Goal: Information Seeking & Learning: Learn about a topic

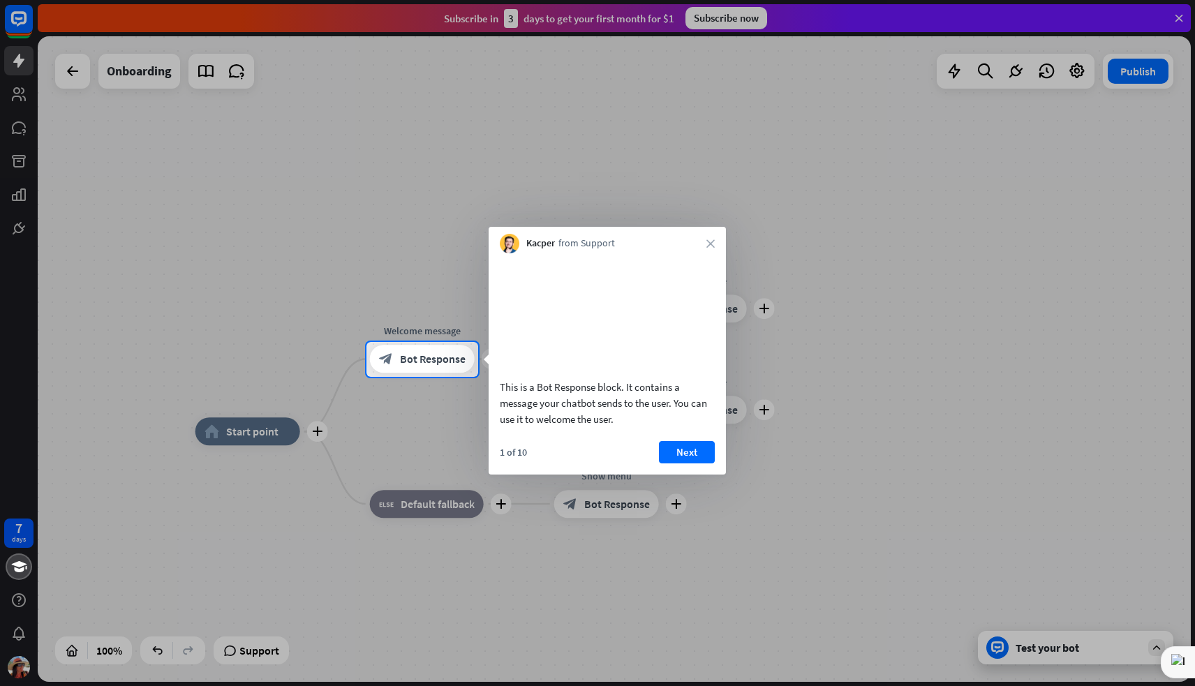
click at [1176, 20] on div at bounding box center [597, 171] width 1195 height 342
click at [1176, 21] on div at bounding box center [597, 171] width 1195 height 342
click at [941, 342] on div at bounding box center [836, 359] width 717 height 35
click at [690, 463] on button "Next" at bounding box center [687, 452] width 56 height 22
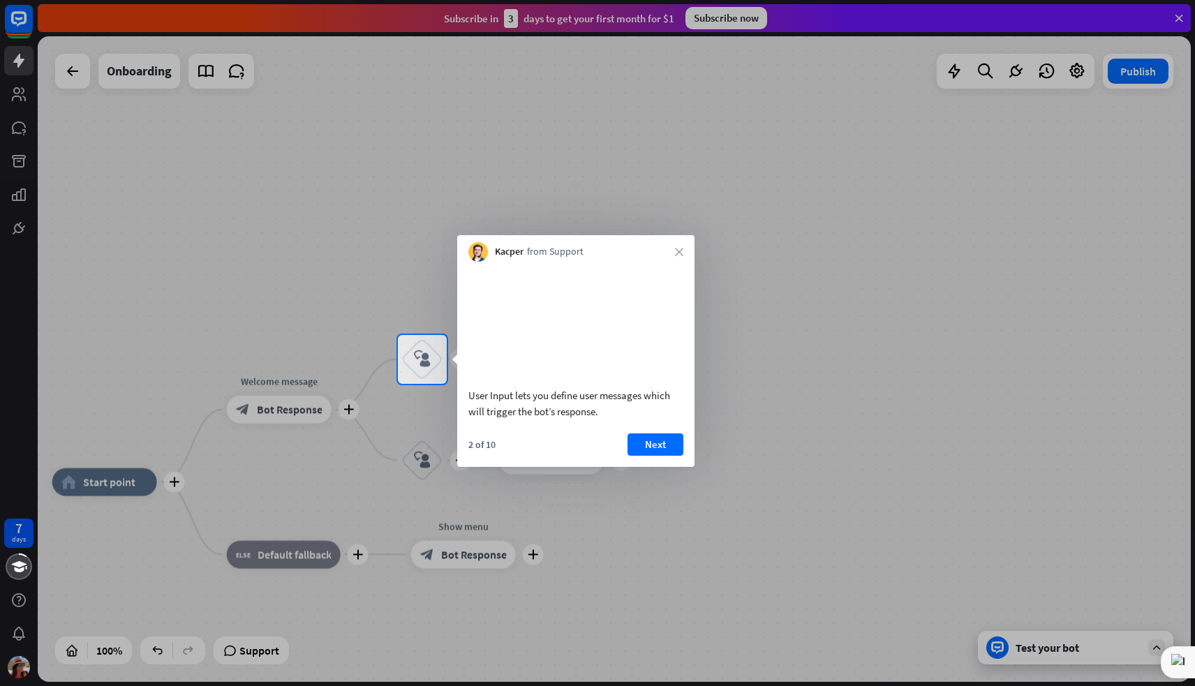
click at [664, 456] on button "Next" at bounding box center [655, 444] width 56 height 22
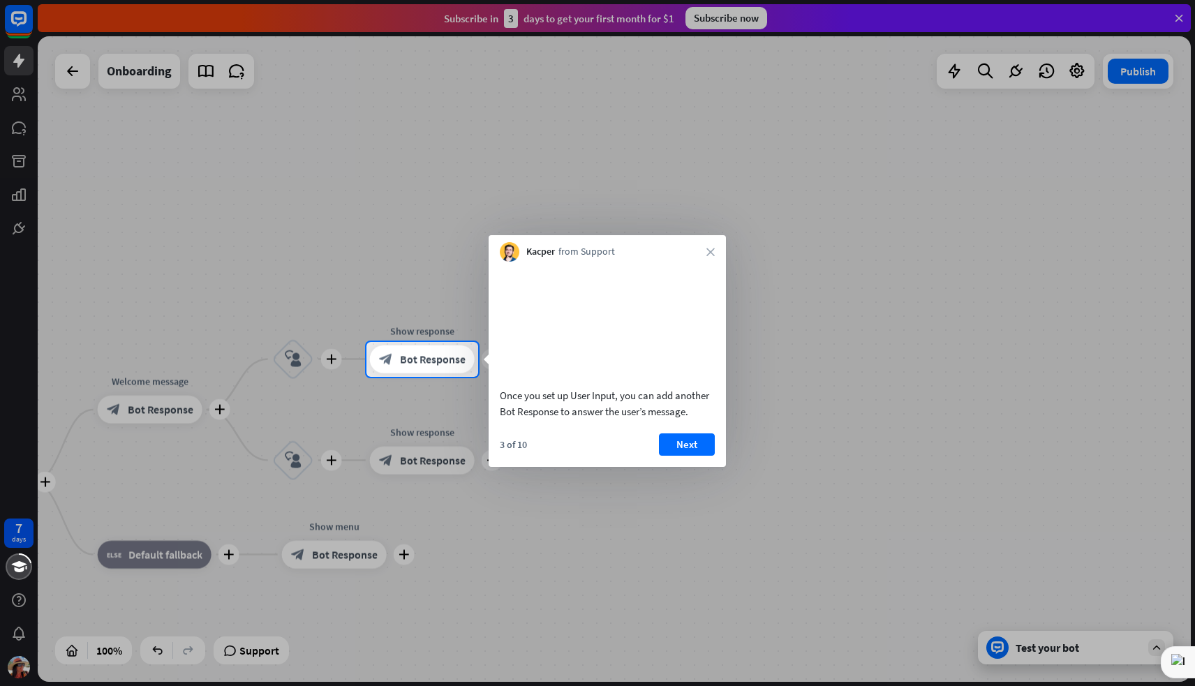
click at [691, 456] on button "Next" at bounding box center [687, 444] width 56 height 22
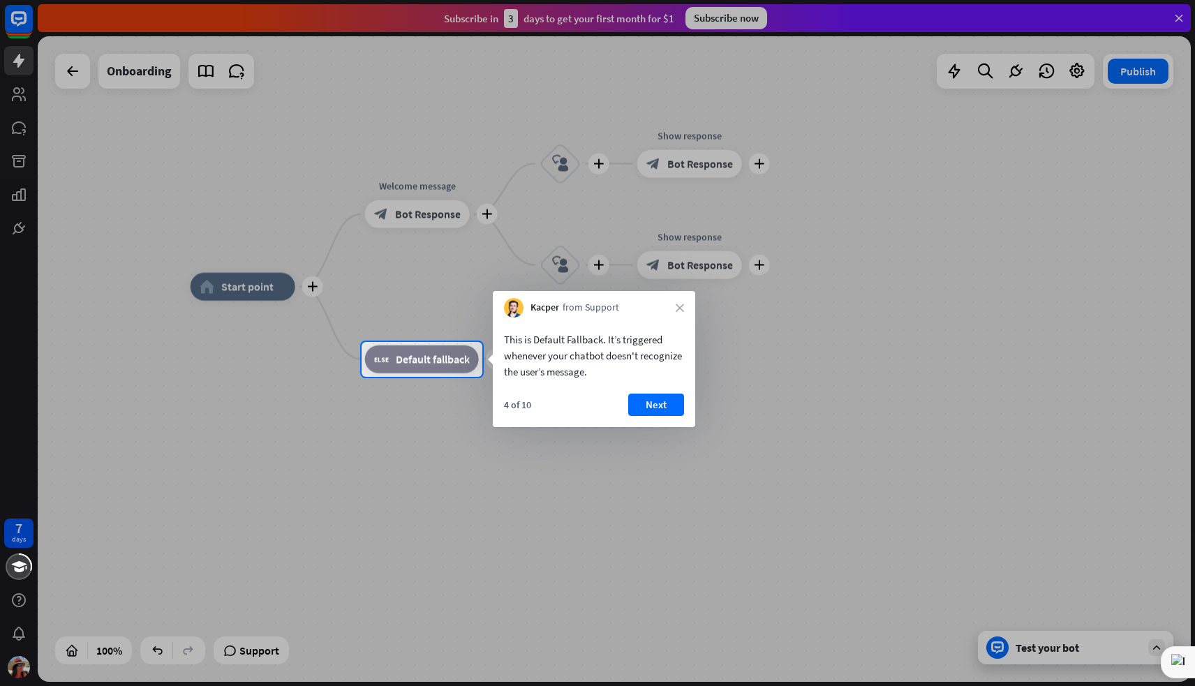
click at [60, 66] on div at bounding box center [597, 171] width 1195 height 342
click at [69, 74] on div at bounding box center [597, 171] width 1195 height 342
click at [17, 31] on div at bounding box center [597, 171] width 1195 height 342
click at [651, 406] on button "Next" at bounding box center [656, 405] width 56 height 22
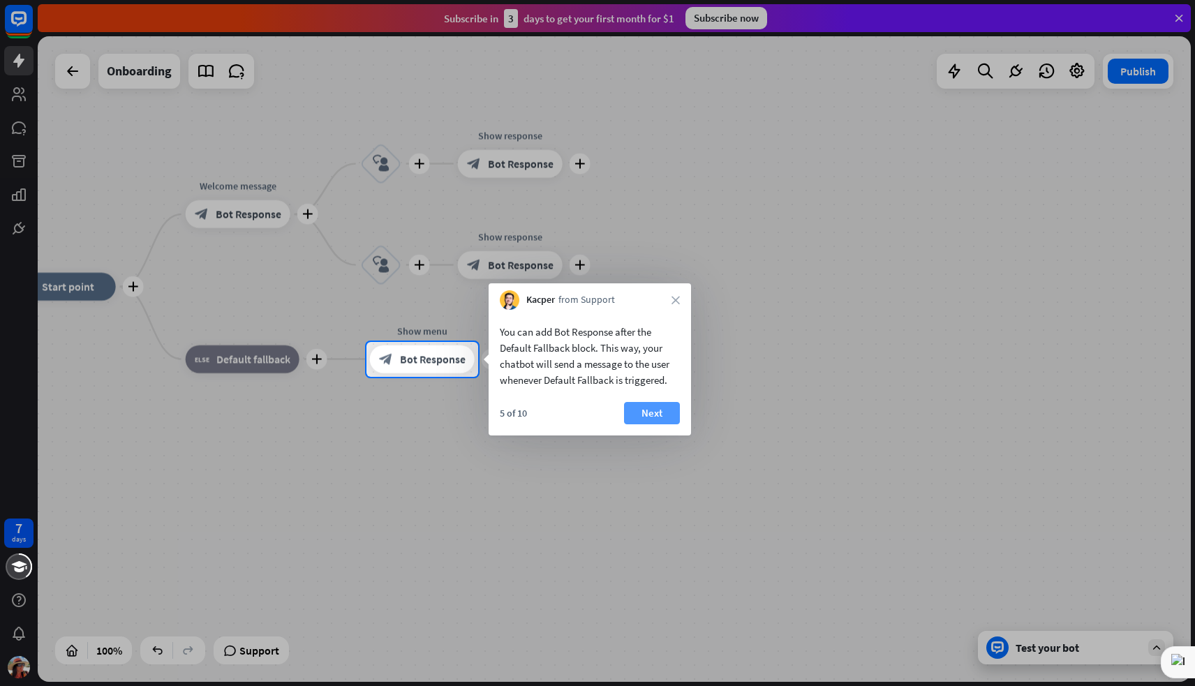
click at [667, 411] on button "Next" at bounding box center [652, 413] width 56 height 22
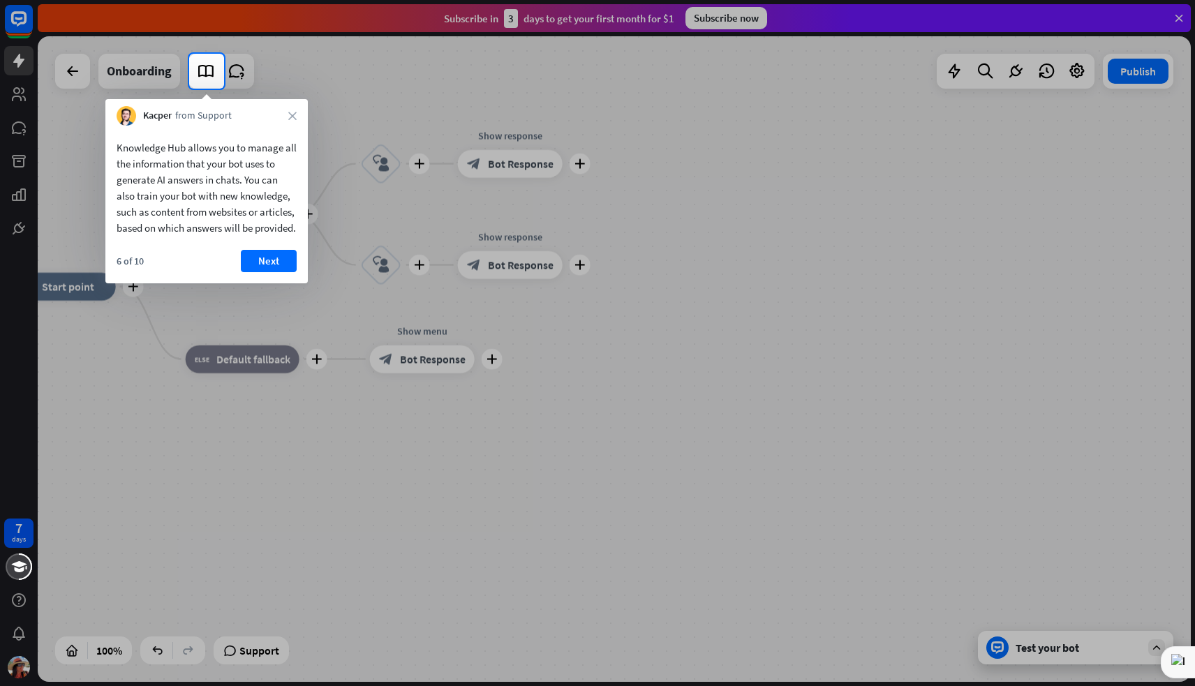
drag, startPoint x: 142, startPoint y: 68, endPoint x: 110, endPoint y: 76, distance: 32.3
click at [140, 69] on div at bounding box center [94, 71] width 189 height 35
drag, startPoint x: 65, startPoint y: 72, endPoint x: 19, endPoint y: 70, distance: 46.1
click at [65, 72] on div at bounding box center [94, 71] width 189 height 35
click at [20, 200] on div at bounding box center [597, 387] width 1195 height 597
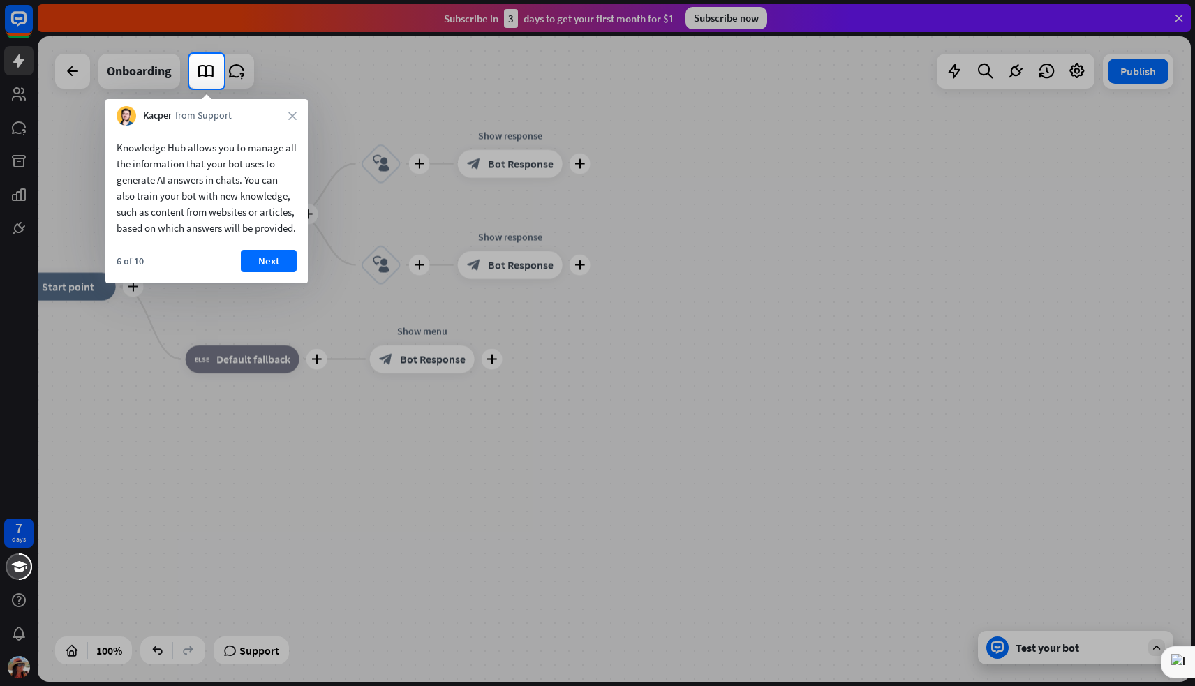
drag, startPoint x: 17, startPoint y: 532, endPoint x: 17, endPoint y: 550, distance: 17.4
click at [18, 532] on div at bounding box center [597, 387] width 1195 height 597
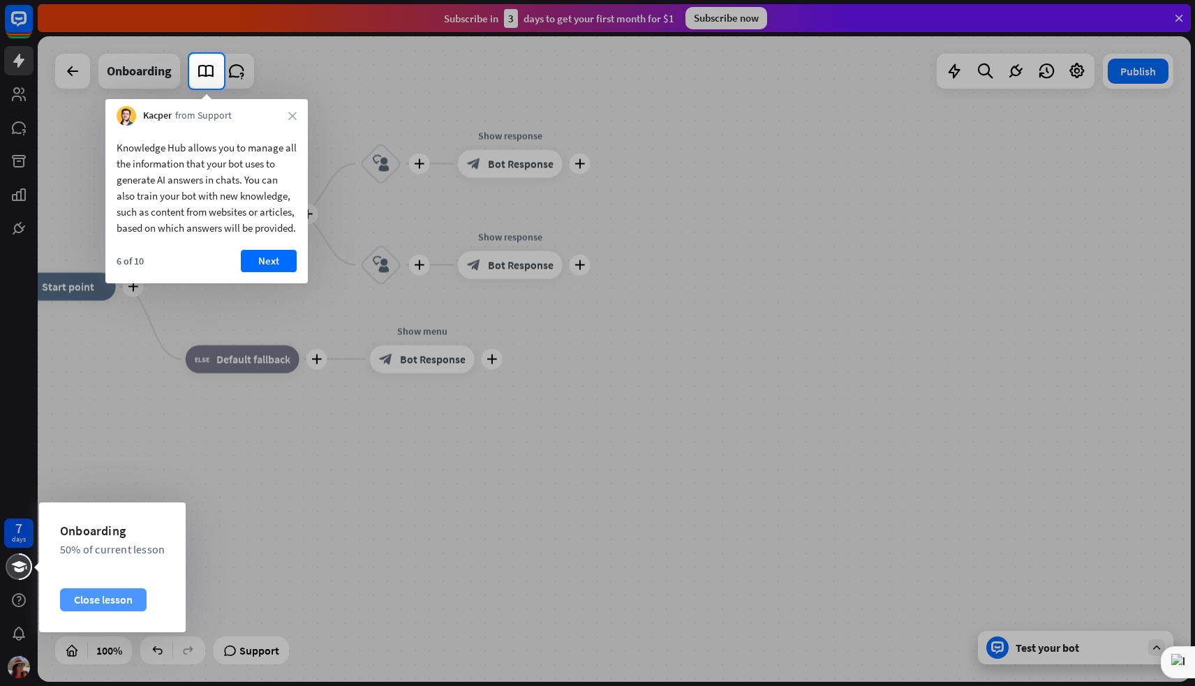
click at [105, 597] on div "Close lesson" at bounding box center [103, 599] width 87 height 22
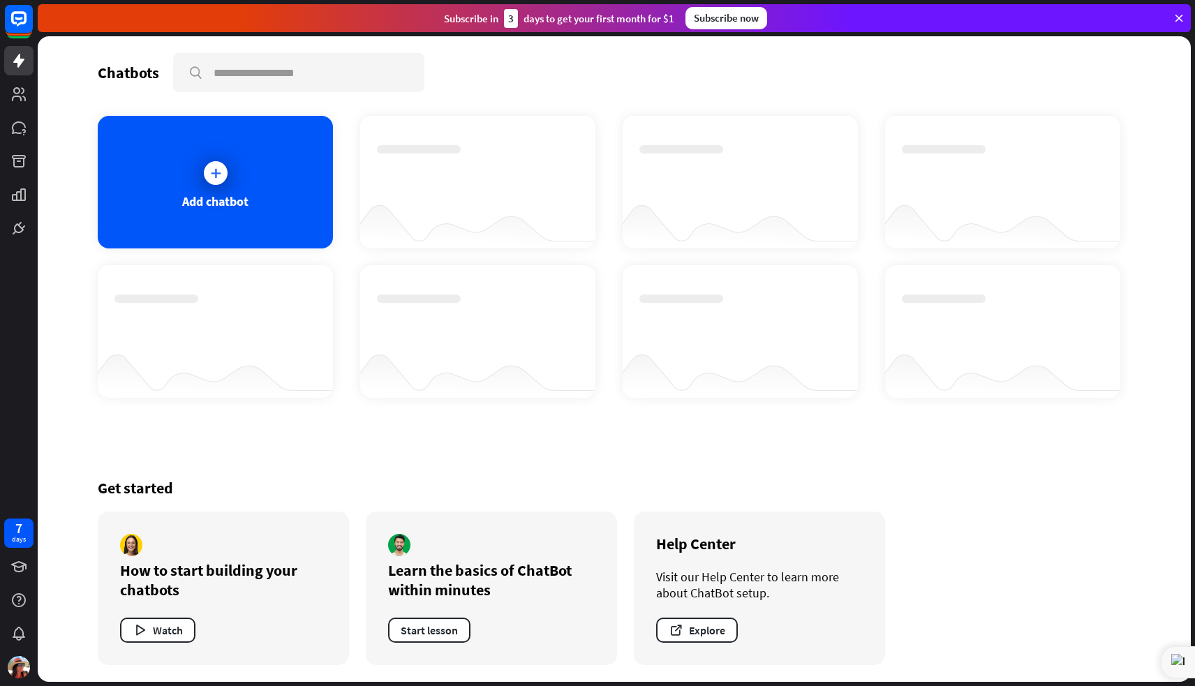
click at [486, 157] on div at bounding box center [478, 169] width 202 height 49
click at [246, 73] on input "text" at bounding box center [298, 72] width 248 height 36
type input "*****"
click at [206, 172] on div at bounding box center [216, 173] width 24 height 24
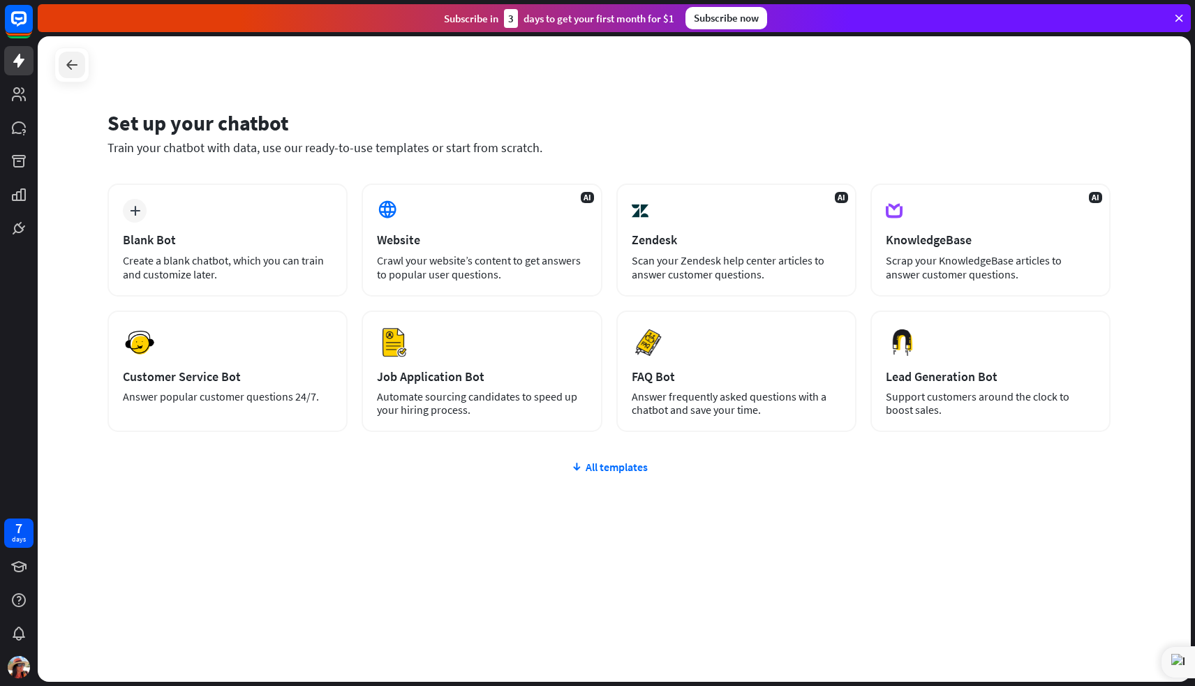
click at [63, 68] on div at bounding box center [72, 65] width 27 height 27
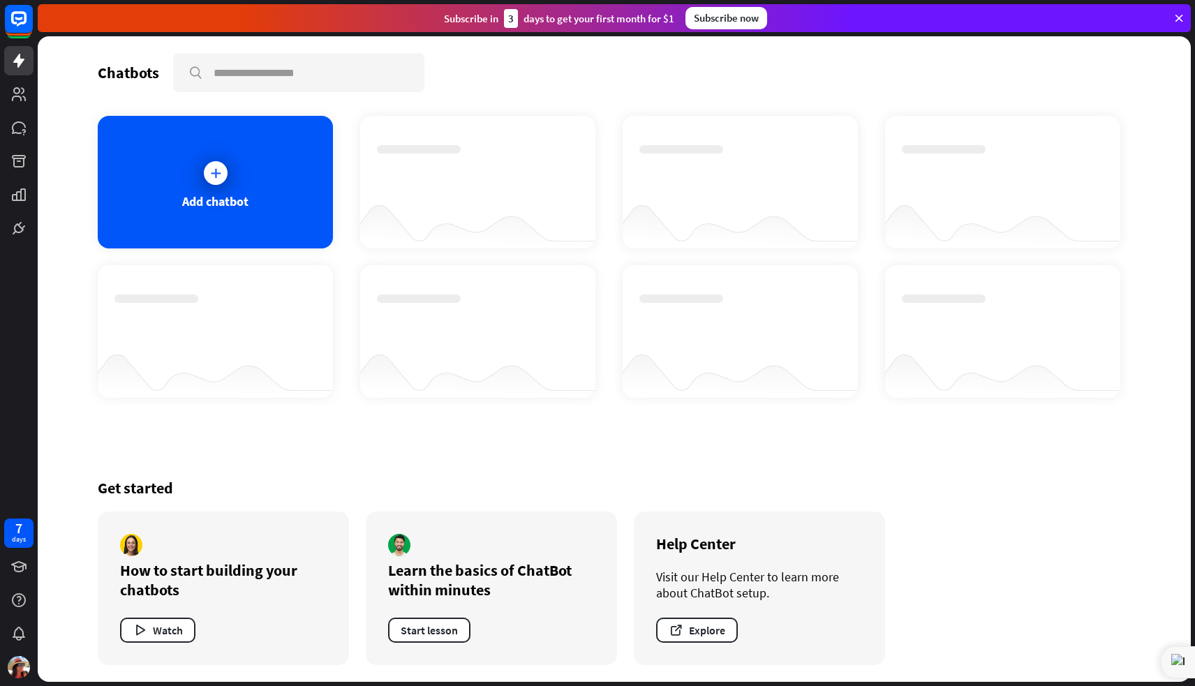
drag, startPoint x: 760, startPoint y: 167, endPoint x: 737, endPoint y: 159, distance: 23.6
click at [760, 167] on div at bounding box center [740, 169] width 202 height 49
click at [241, 73] on input "text" at bounding box center [298, 72] width 248 height 36
type input "**********"
click at [1176, 19] on icon at bounding box center [1178, 18] width 13 height 13
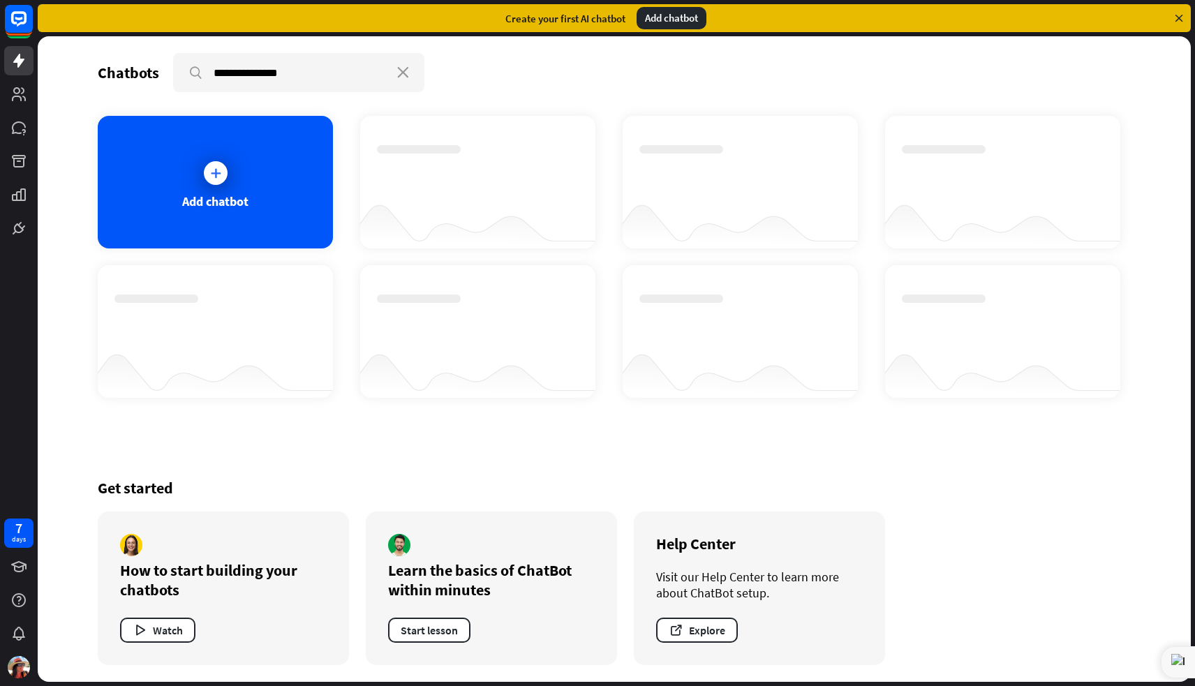
click at [1179, 17] on icon at bounding box center [1178, 18] width 13 height 13
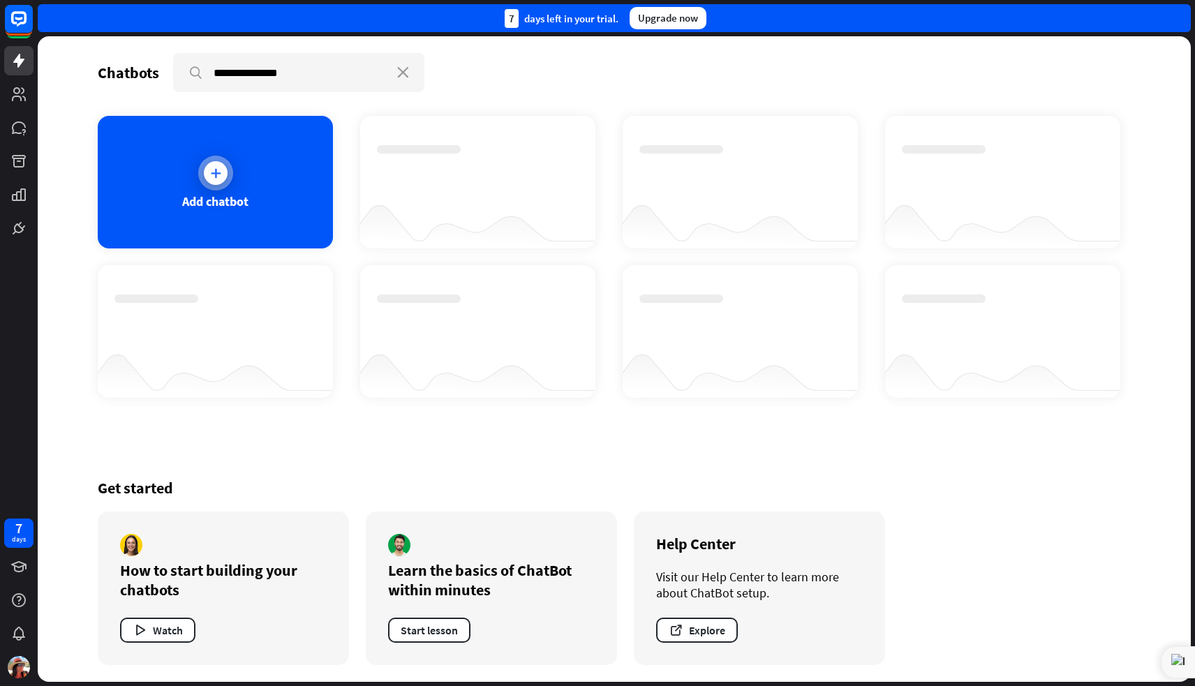
click at [207, 172] on div at bounding box center [216, 173] width 24 height 24
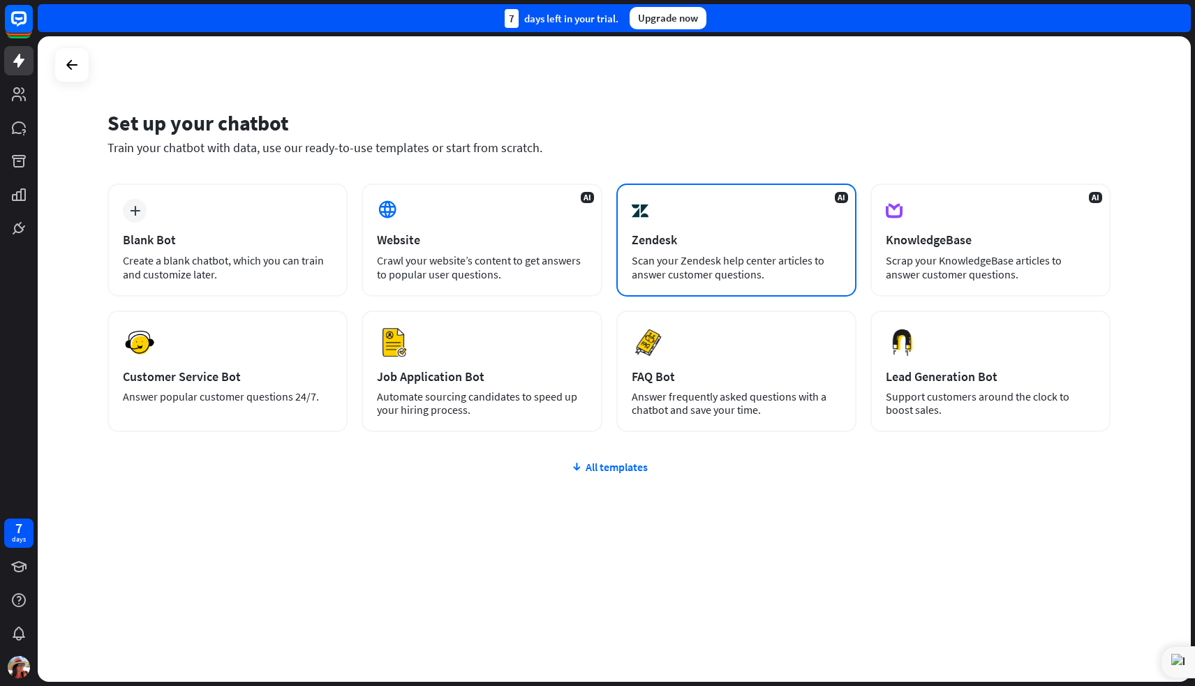
click at [763, 230] on div "AI Zendesk Scan your Zendesk help center articles to answer customer questions." at bounding box center [736, 240] width 240 height 113
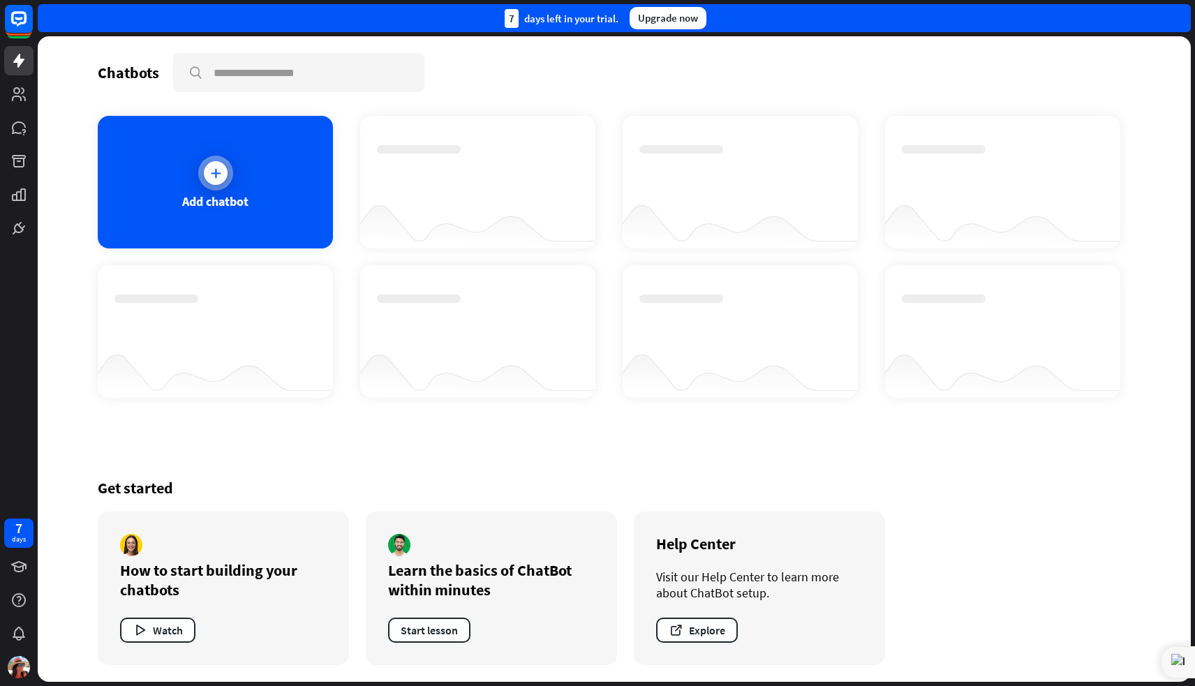
click at [277, 177] on div "Add chatbot" at bounding box center [215, 182] width 235 height 133
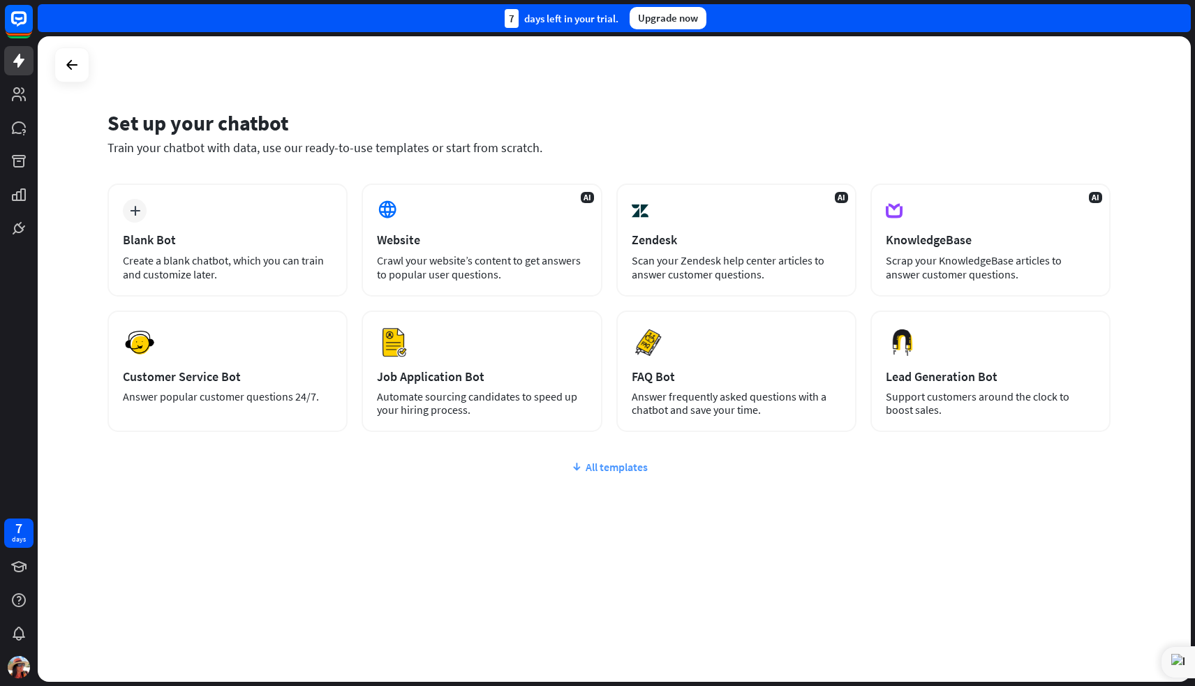
click at [594, 468] on div "All templates" at bounding box center [608, 467] width 1003 height 14
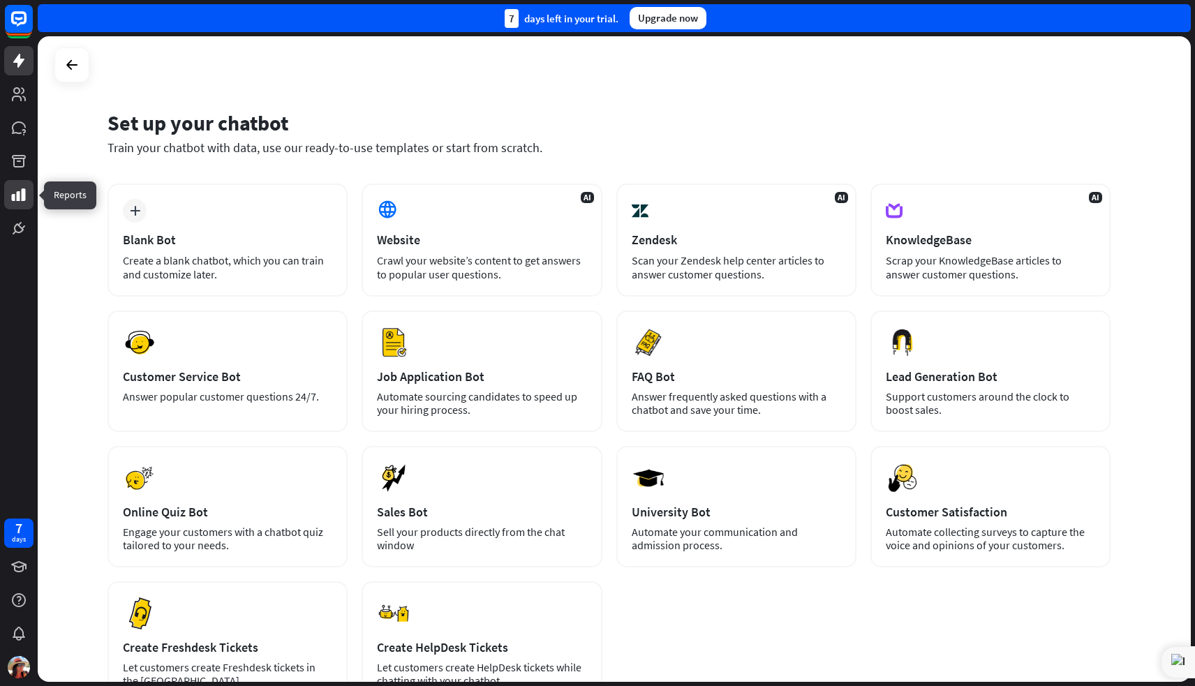
click at [19, 193] on icon at bounding box center [19, 194] width 14 height 13
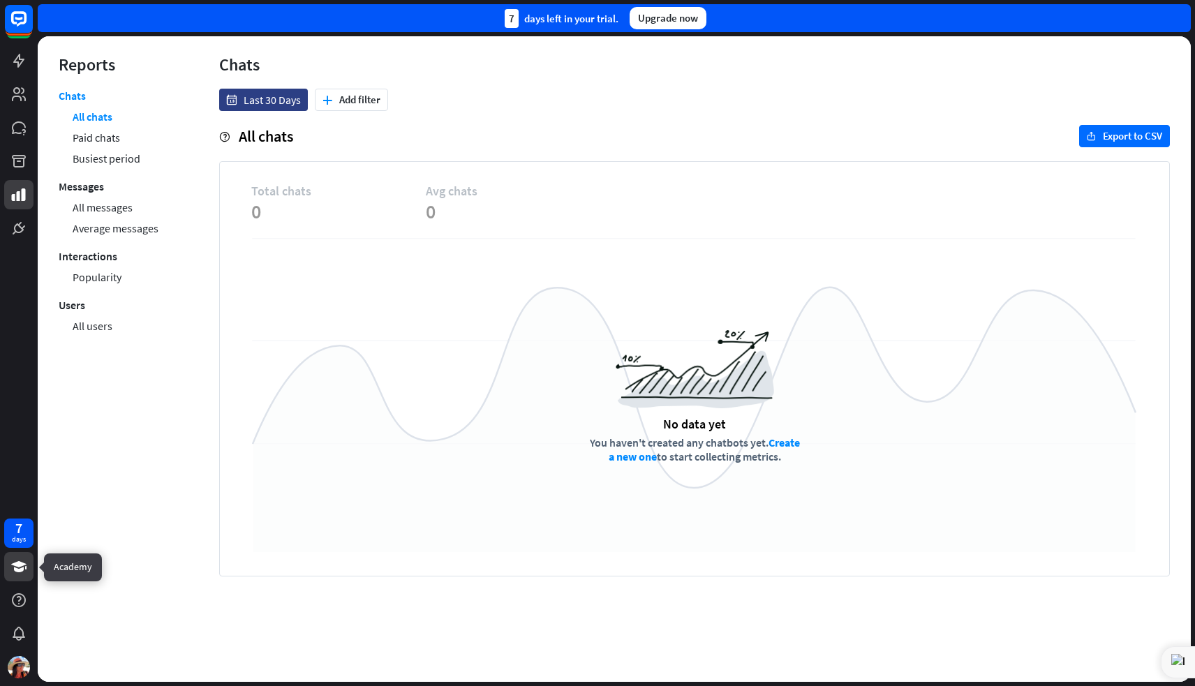
click at [21, 568] on icon at bounding box center [18, 566] width 17 height 17
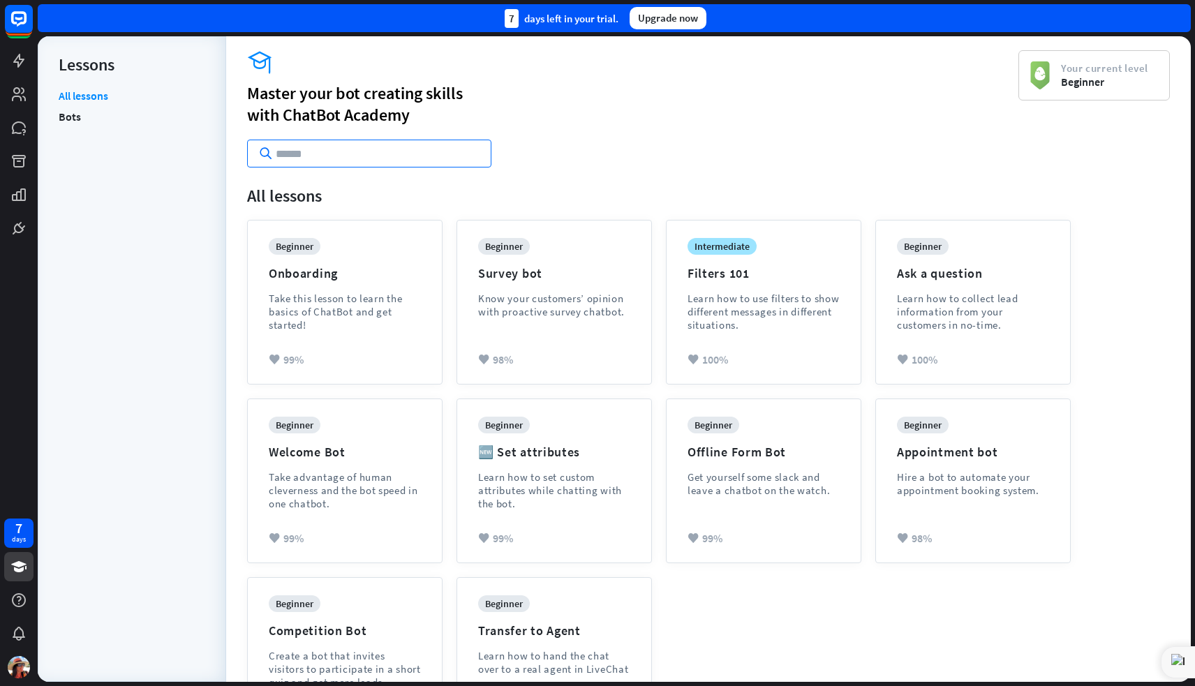
click at [326, 151] on input "text" at bounding box center [369, 154] width 244 height 28
click at [80, 114] on li "Bots" at bounding box center [132, 116] width 147 height 21
click at [71, 117] on link "Bots" at bounding box center [70, 116] width 22 height 21
click at [16, 93] on icon at bounding box center [19, 94] width 14 height 14
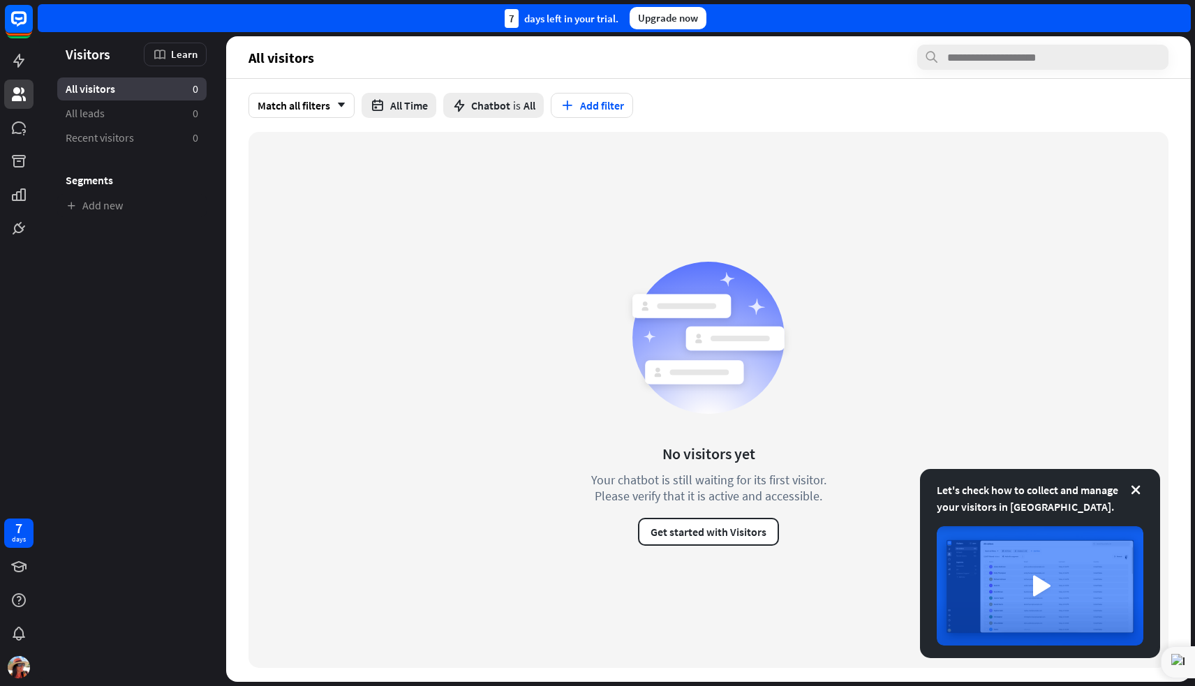
click at [86, 59] on span "Visitors" at bounding box center [88, 54] width 45 height 16
click at [184, 54] on span "Learn" at bounding box center [184, 53] width 27 height 13
click at [107, 116] on link "All leads 0" at bounding box center [131, 113] width 149 height 23
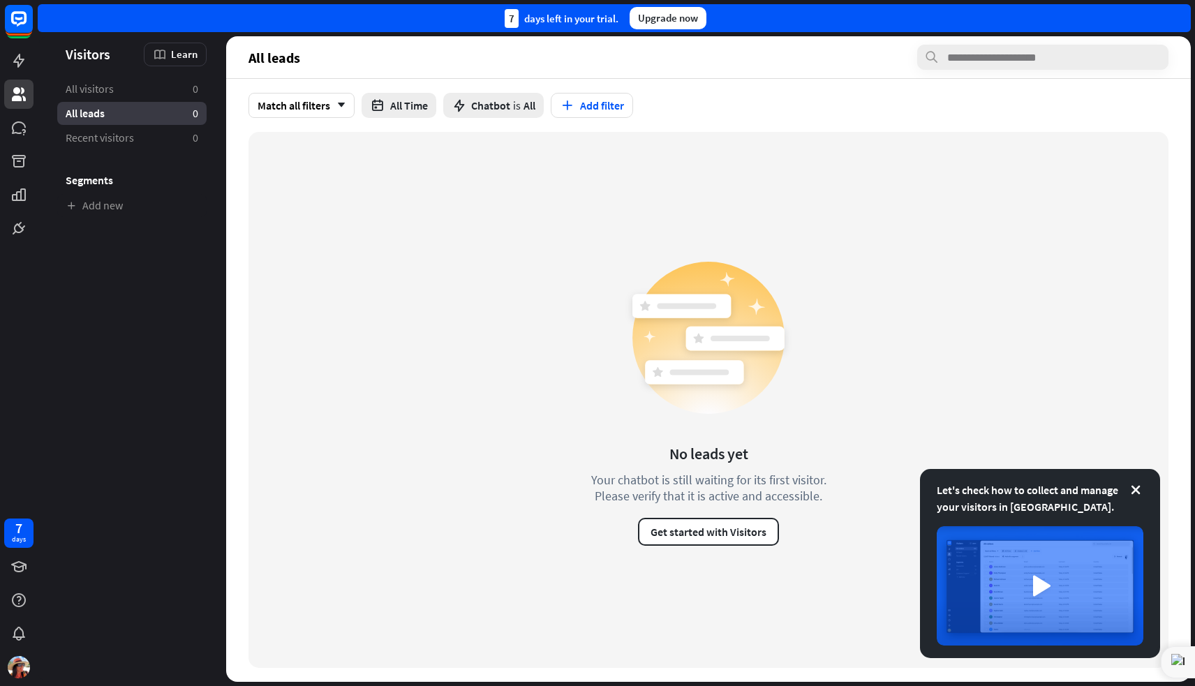
click at [102, 185] on h3 "Segments" at bounding box center [131, 180] width 149 height 14
click at [20, 568] on icon at bounding box center [18, 566] width 17 height 17
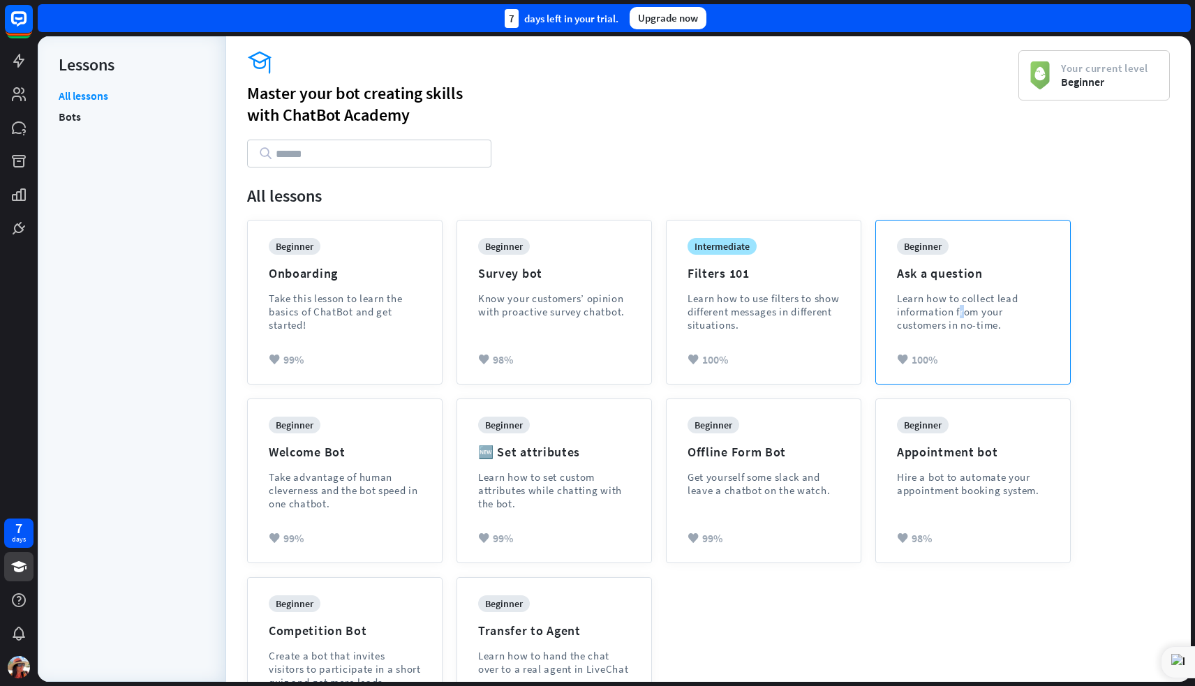
click at [952, 301] on div "Learn how to collect lead information from your customers in no-time." at bounding box center [973, 312] width 152 height 40
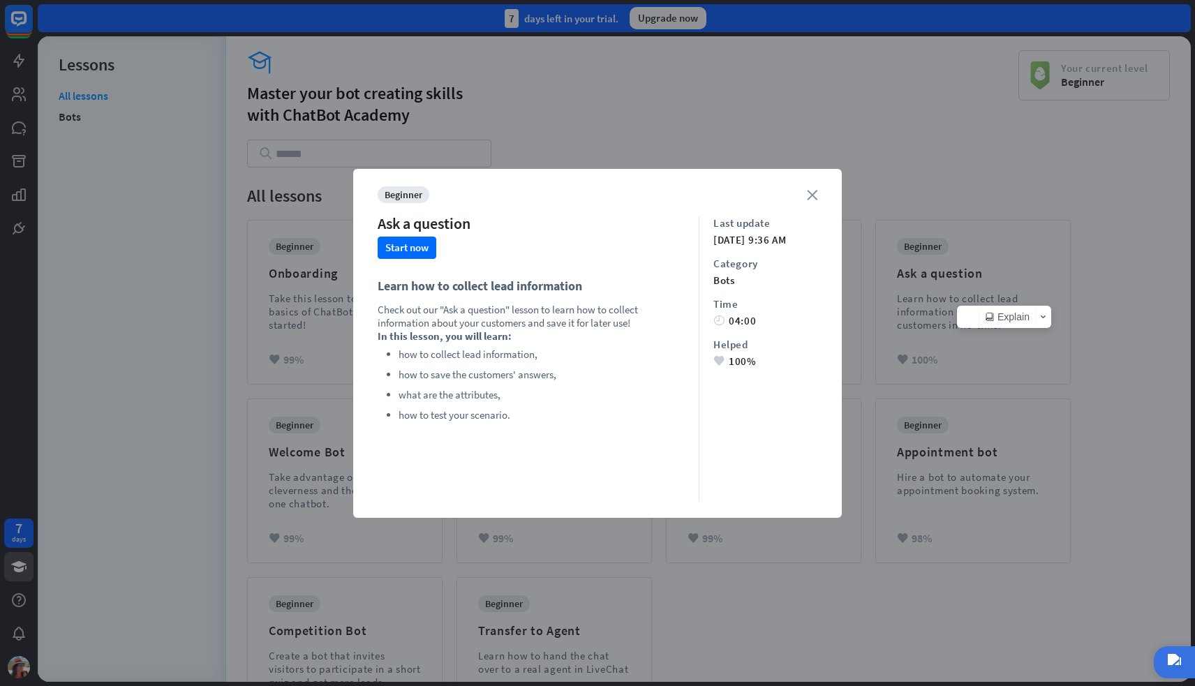
click at [811, 196] on icon "close" at bounding box center [812, 195] width 10 height 10
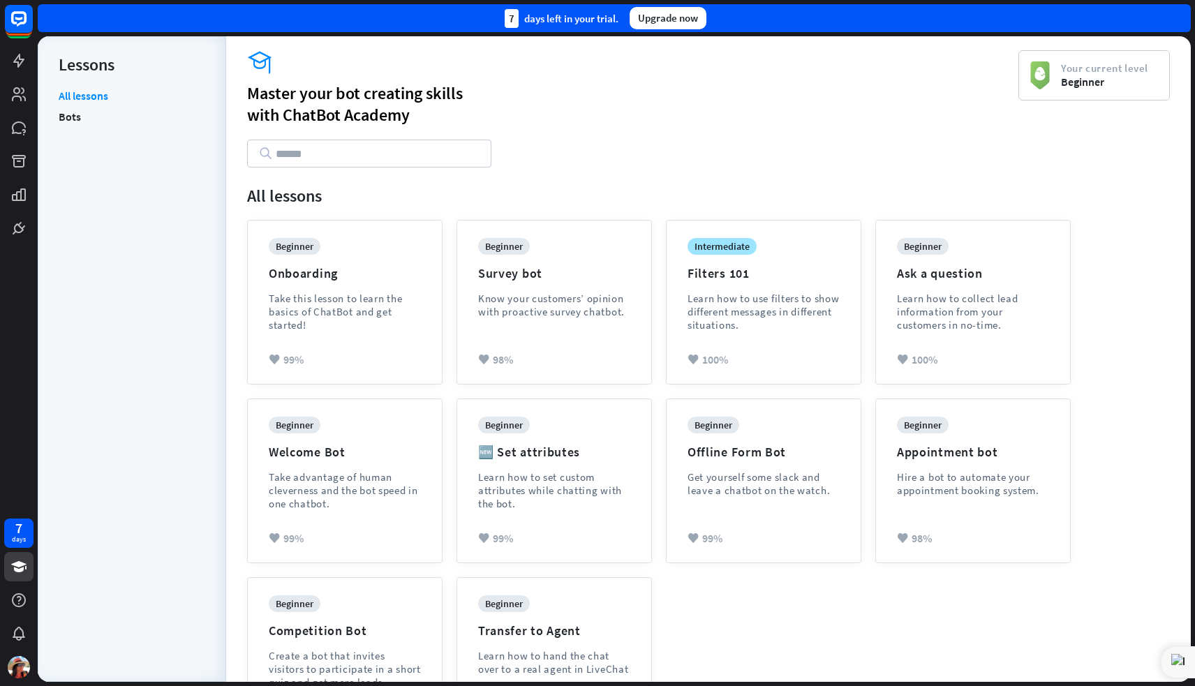
click at [1164, 644] on div "beginner Onboarding Take this lesson to learn the basics of ChatBot and get sta…" at bounding box center [708, 481] width 936 height 536
click at [1160, 648] on html "7 days close Product Help First steps Get started with ChatBot Help Center Foll…" at bounding box center [597, 343] width 1195 height 686
click at [19, 598] on icon at bounding box center [19, 600] width 14 height 14
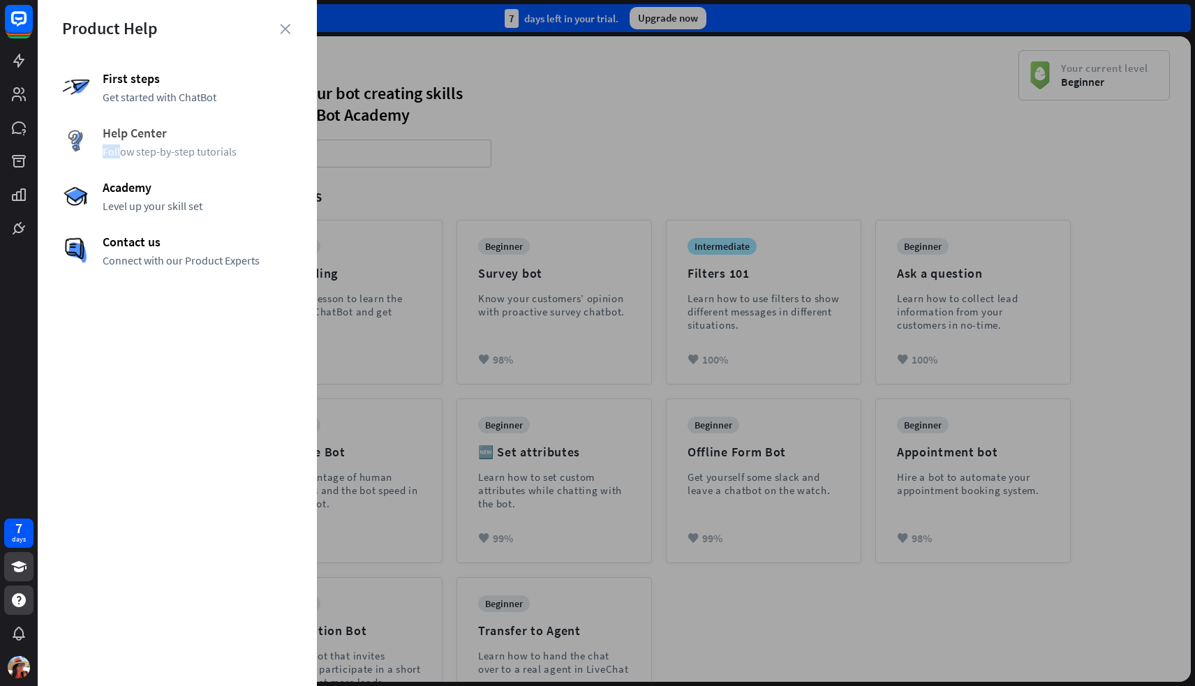
click at [114, 144] on span "Follow step-by-step tutorials" at bounding box center [198, 151] width 190 height 14
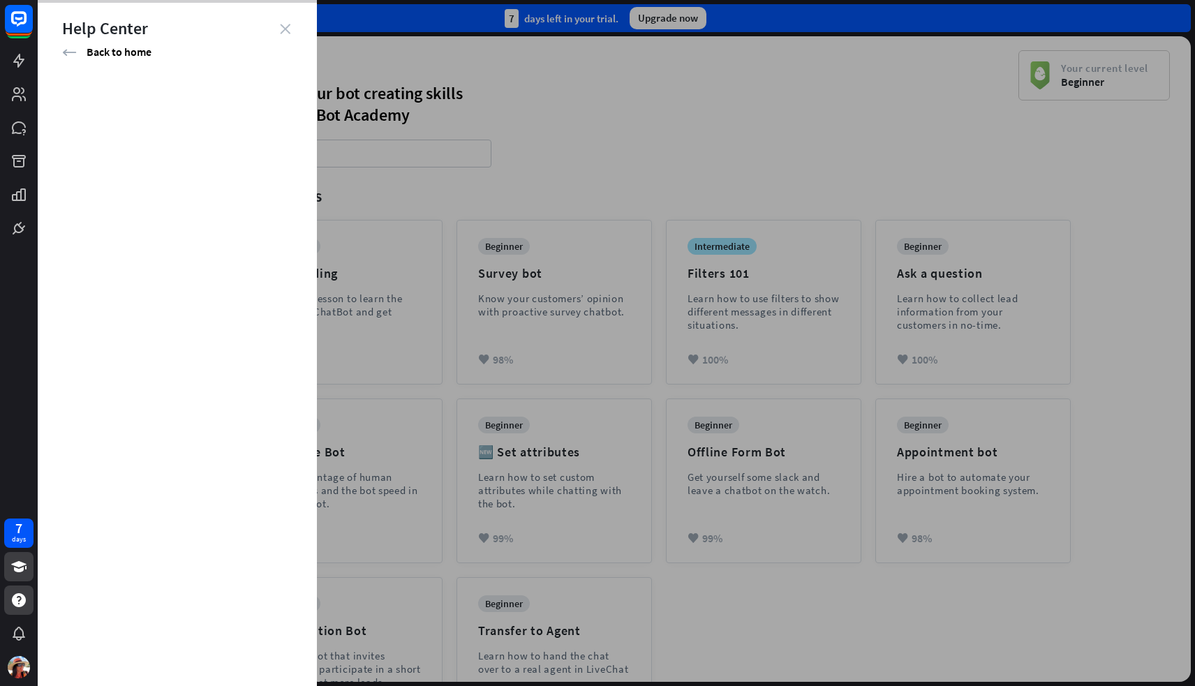
click at [286, 29] on icon "close" at bounding box center [285, 29] width 10 height 10
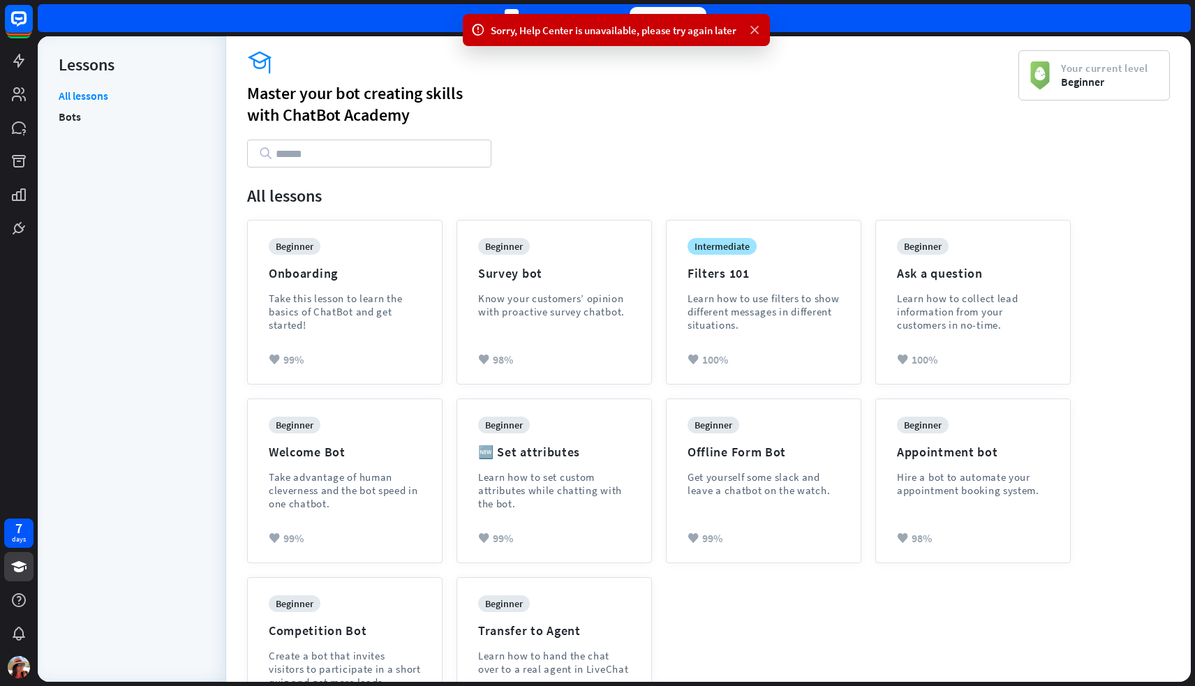
click at [750, 29] on icon at bounding box center [754, 30] width 14 height 15
